Goal: Task Accomplishment & Management: Use online tool/utility

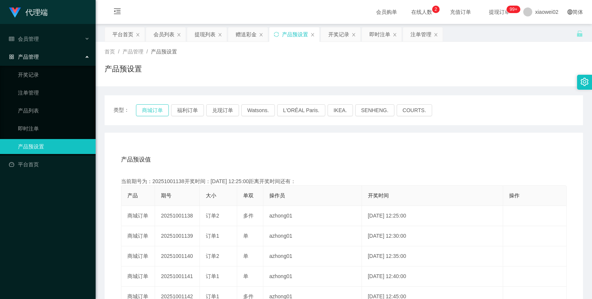
click at [155, 110] on button "商城订单" at bounding box center [152, 110] width 33 height 12
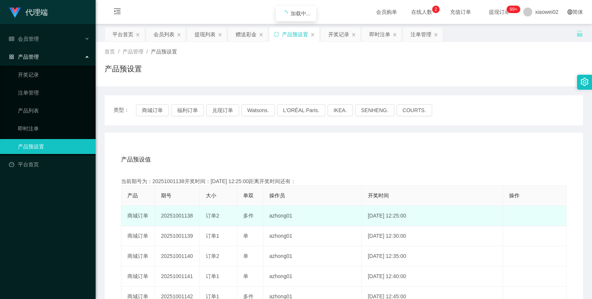
click at [176, 214] on td "20251001138" at bounding box center [177, 216] width 45 height 20
copy td "20251001138"
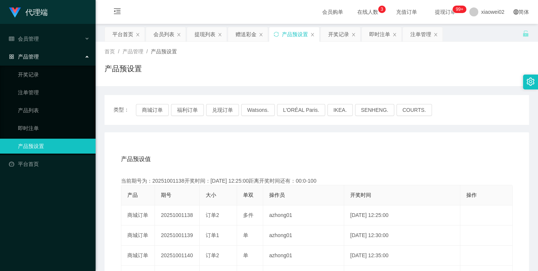
drag, startPoint x: 217, startPoint y: 61, endPoint x: 217, endPoint y: 57, distance: 4.1
click at [217, 57] on div "首页 / 产品管理 / 产品预设置 / 产品预设置" at bounding box center [317, 64] width 424 height 32
click at [192, 31] on div "提现列表" at bounding box center [207, 34] width 40 height 14
click at [246, 38] on div "赠送彩金" at bounding box center [246, 34] width 21 height 14
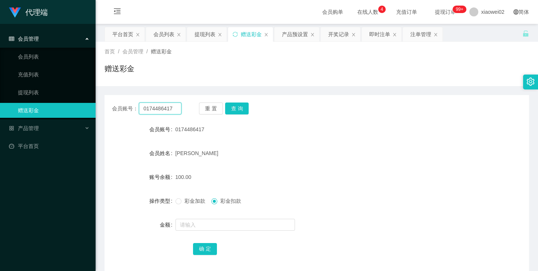
drag, startPoint x: 168, startPoint y: 107, endPoint x: 119, endPoint y: 99, distance: 49.5
click at [119, 99] on div "会员账号： 0174486417 重 置 查 询 会员账号 0174486417 会员姓名 [PERSON_NAME] Ping 账号余额 100.00 操作…" at bounding box center [317, 184] width 424 height 178
paste input "[PERSON_NAME]"
type input "[PERSON_NAME]"
click at [239, 110] on button "查 询" at bounding box center [237, 109] width 24 height 12
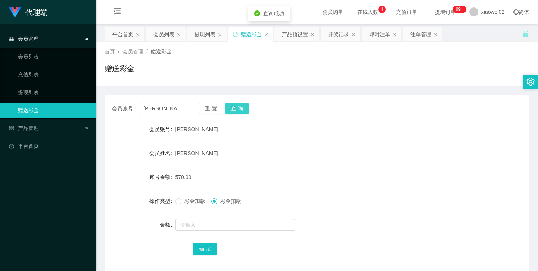
click at [239, 110] on button "查 询" at bounding box center [237, 109] width 24 height 12
click at [299, 149] on div "[PERSON_NAME]" at bounding box center [298, 153] width 247 height 15
drag, startPoint x: 351, startPoint y: 143, endPoint x: 336, endPoint y: 139, distance: 14.9
click at [342, 141] on form "会员账号 Aronkok 会员姓名 [PERSON_NAME] 账号余额 570.00 操作类型 彩金加款 彩金扣款 金额 确 定" at bounding box center [317, 189] width 424 height 134
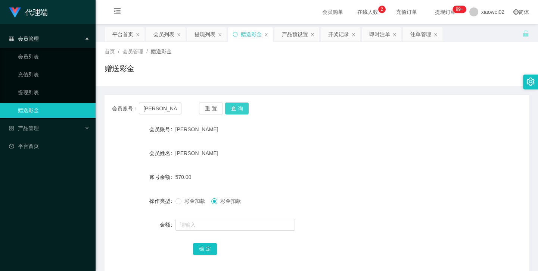
click at [234, 109] on button "查 询" at bounding box center [237, 109] width 24 height 12
click at [332, 153] on div "[PERSON_NAME]" at bounding box center [298, 153] width 247 height 15
drag, startPoint x: 278, startPoint y: 151, endPoint x: 262, endPoint y: 165, distance: 21.2
click at [277, 153] on div "[PERSON_NAME]" at bounding box center [298, 153] width 247 height 15
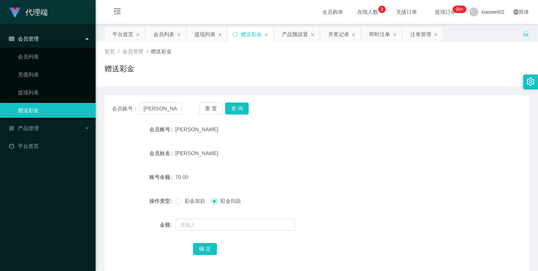
click at [200, 201] on span "彩金加款" at bounding box center [194, 201] width 27 height 6
click at [199, 224] on input "text" at bounding box center [234, 225] width 119 height 12
type input "500"
click at [196, 253] on button "确 定" at bounding box center [205, 249] width 24 height 12
click at [451, 161] on form "会员账号 Aronkok 会员姓名 [PERSON_NAME] 账号余额 570.00 操作类型 彩金加款 彩金扣款 金额 确 定" at bounding box center [317, 189] width 424 height 134
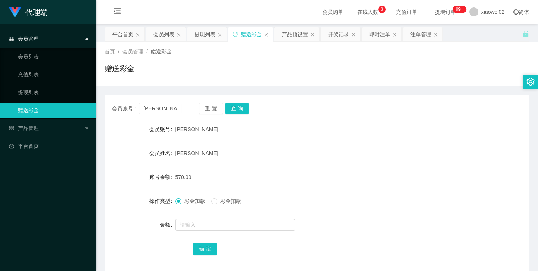
drag, startPoint x: 317, startPoint y: 146, endPoint x: 306, endPoint y: 117, distance: 30.5
click at [314, 131] on form "会员账号 Aronkok 会员姓名 [PERSON_NAME] 账号余额 570.00 操作类型 彩金加款 彩金扣款 金额 确 定" at bounding box center [317, 189] width 424 height 134
click at [296, 37] on div "产品预设置" at bounding box center [295, 34] width 26 height 14
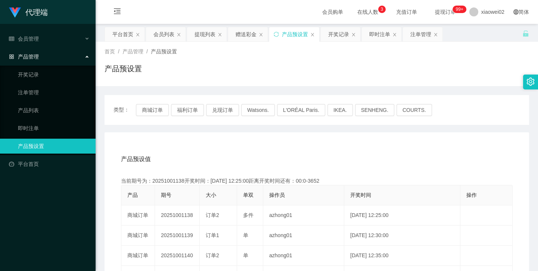
click at [283, 82] on div "首页 / 产品管理 / 产品预设置 / 产品预设置" at bounding box center [317, 64] width 442 height 44
click at [226, 112] on button "兑现订单" at bounding box center [222, 110] width 33 height 12
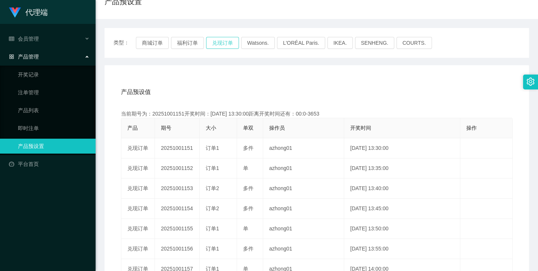
scroll to position [68, 0]
click at [226, 42] on button "兑现订单" at bounding box center [222, 43] width 33 height 12
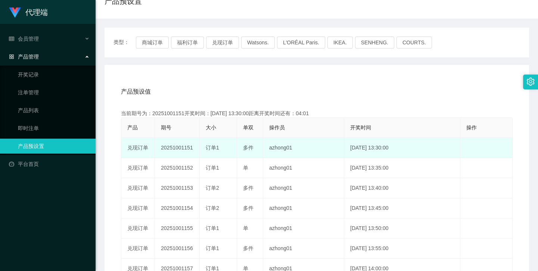
click at [181, 147] on td "20251001151" at bounding box center [177, 148] width 45 height 20
copy td "20251001151"
